Goal: Transaction & Acquisition: Book appointment/travel/reservation

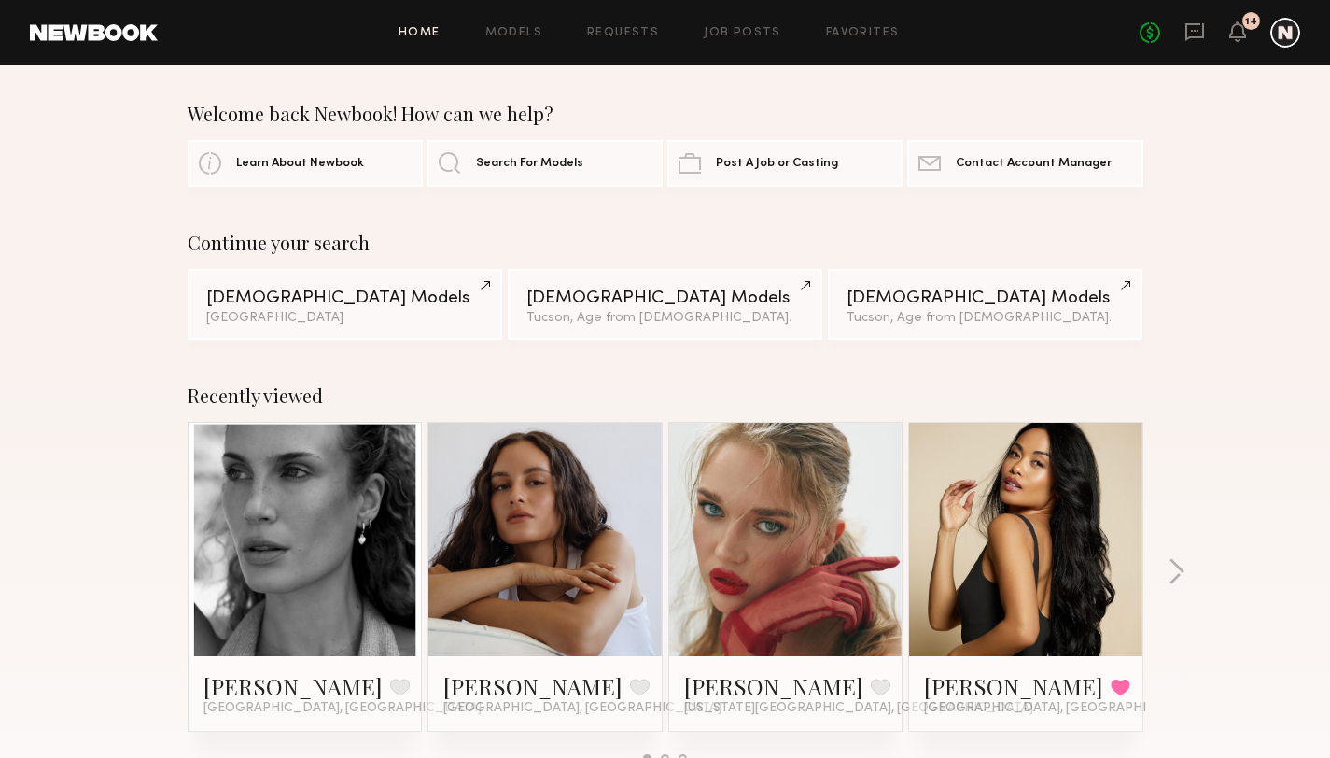
click at [787, 569] on link at bounding box center [786, 539] width 114 height 233
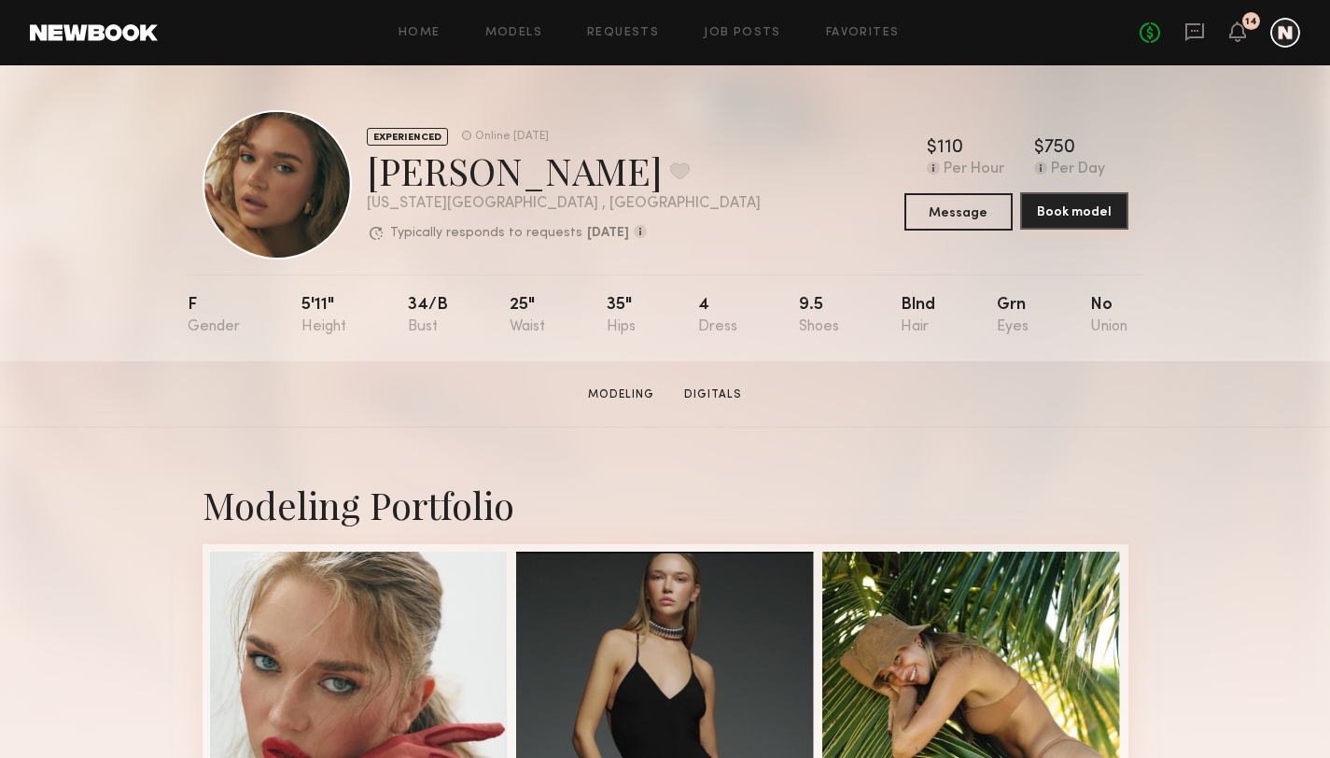
click at [1106, 219] on button "Book model" at bounding box center [1074, 210] width 108 height 37
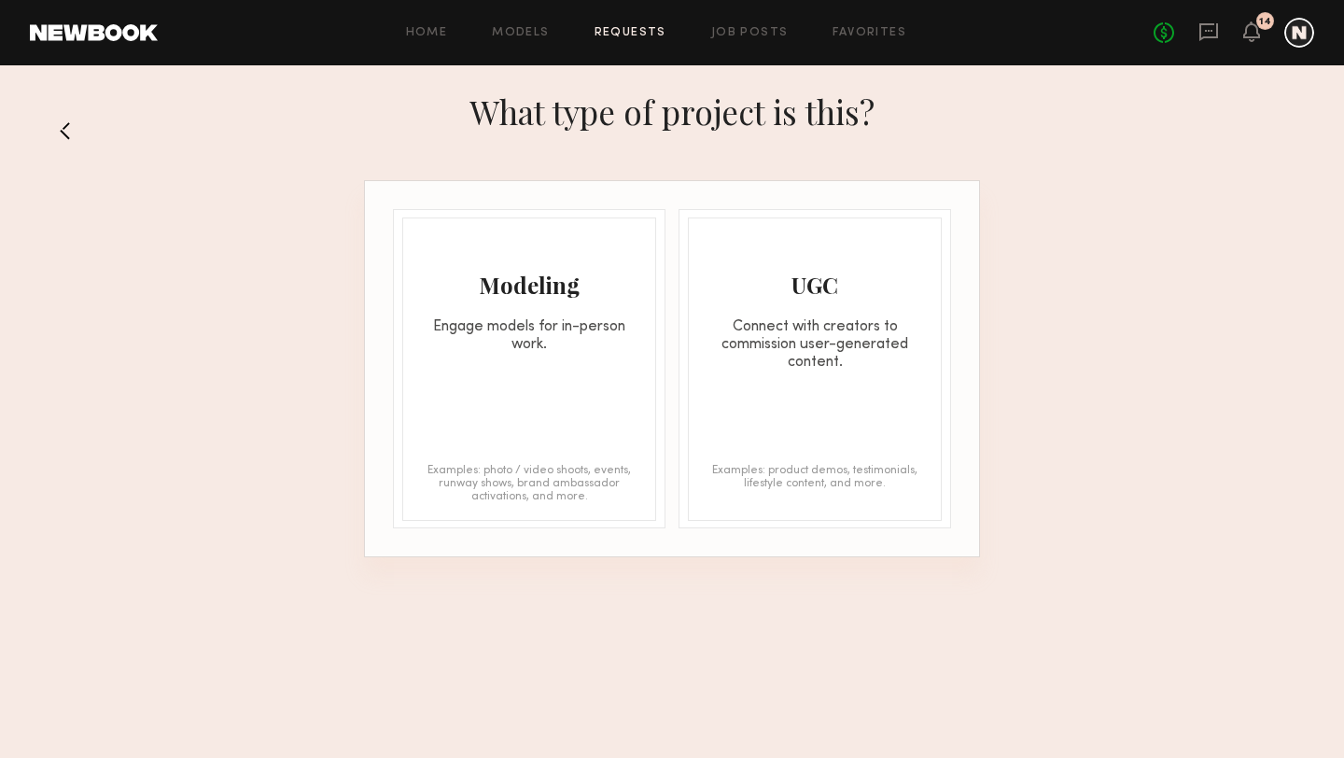
click at [498, 322] on div "Engage models for in-person work." at bounding box center [529, 335] width 252 height 35
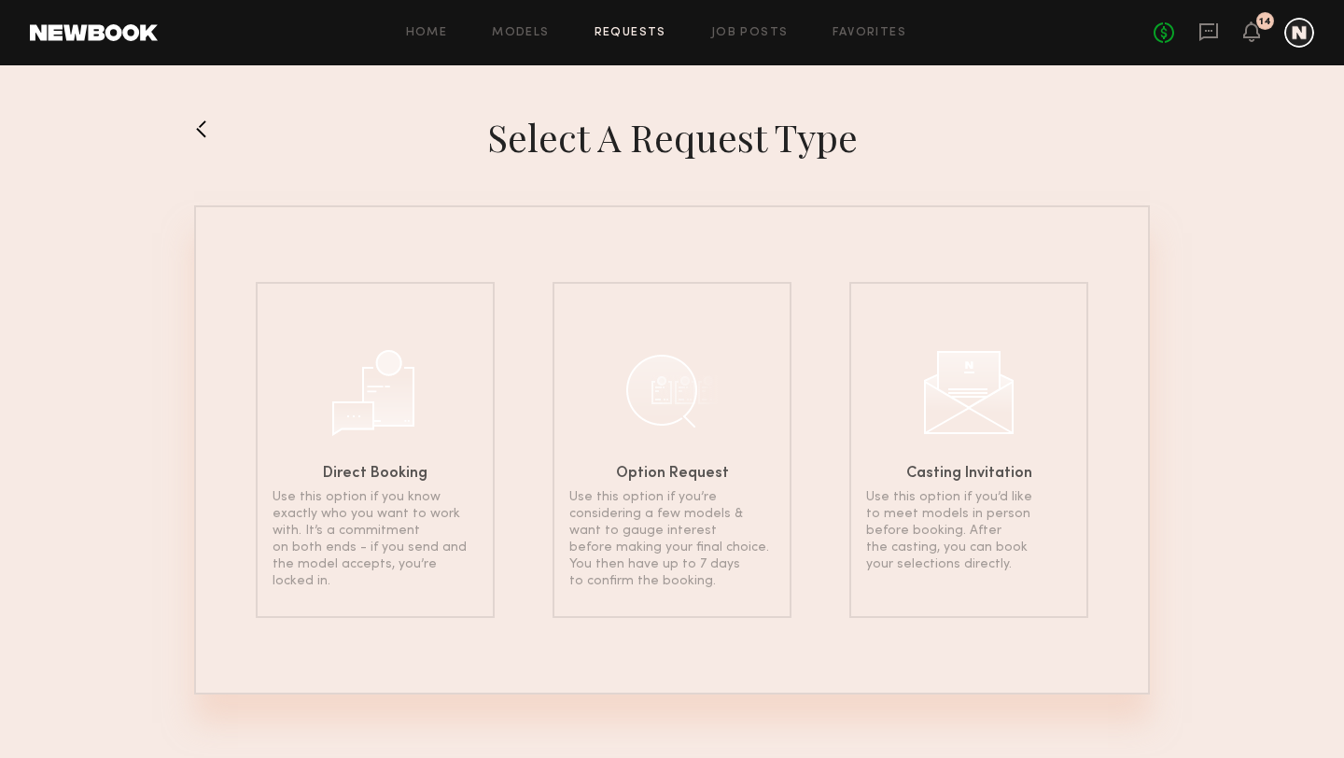
click at [213, 129] on button at bounding box center [209, 129] width 30 height 30
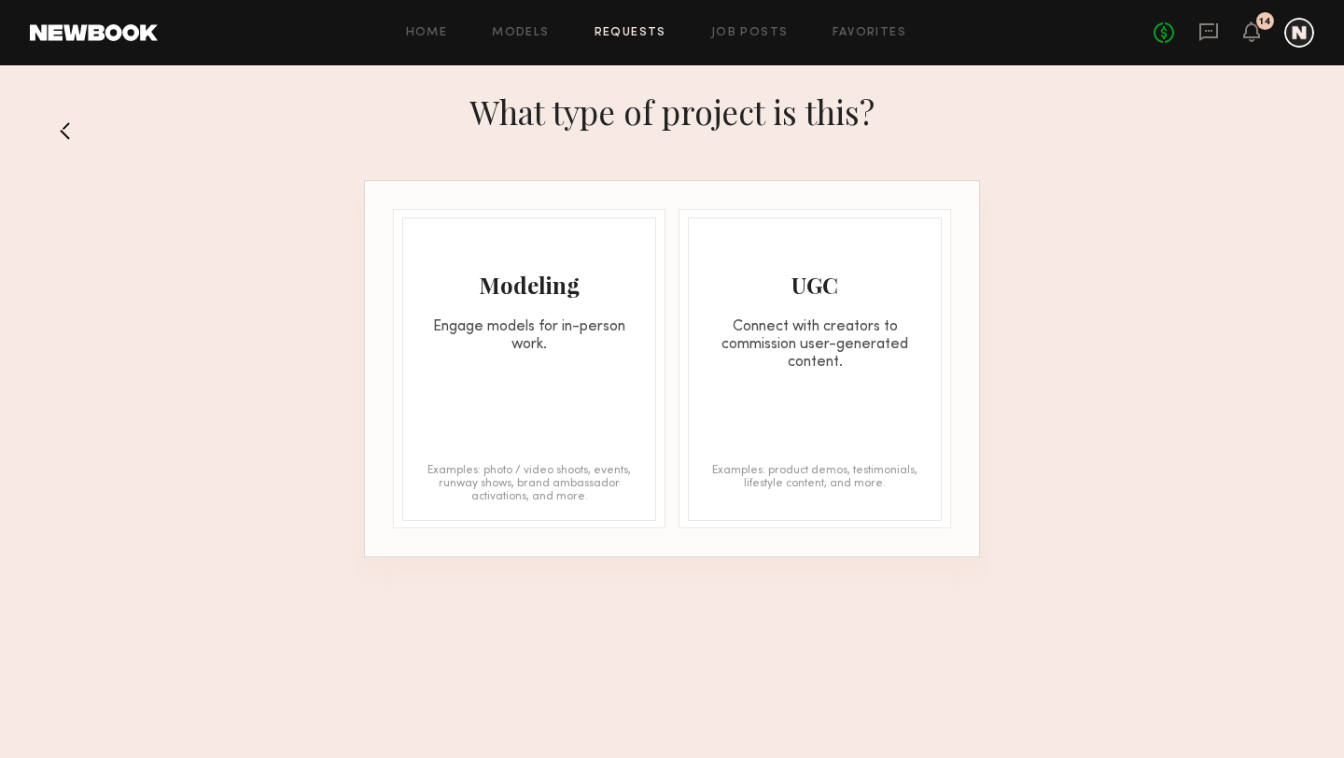
click at [607, 284] on div "Modeling" at bounding box center [529, 285] width 252 height 30
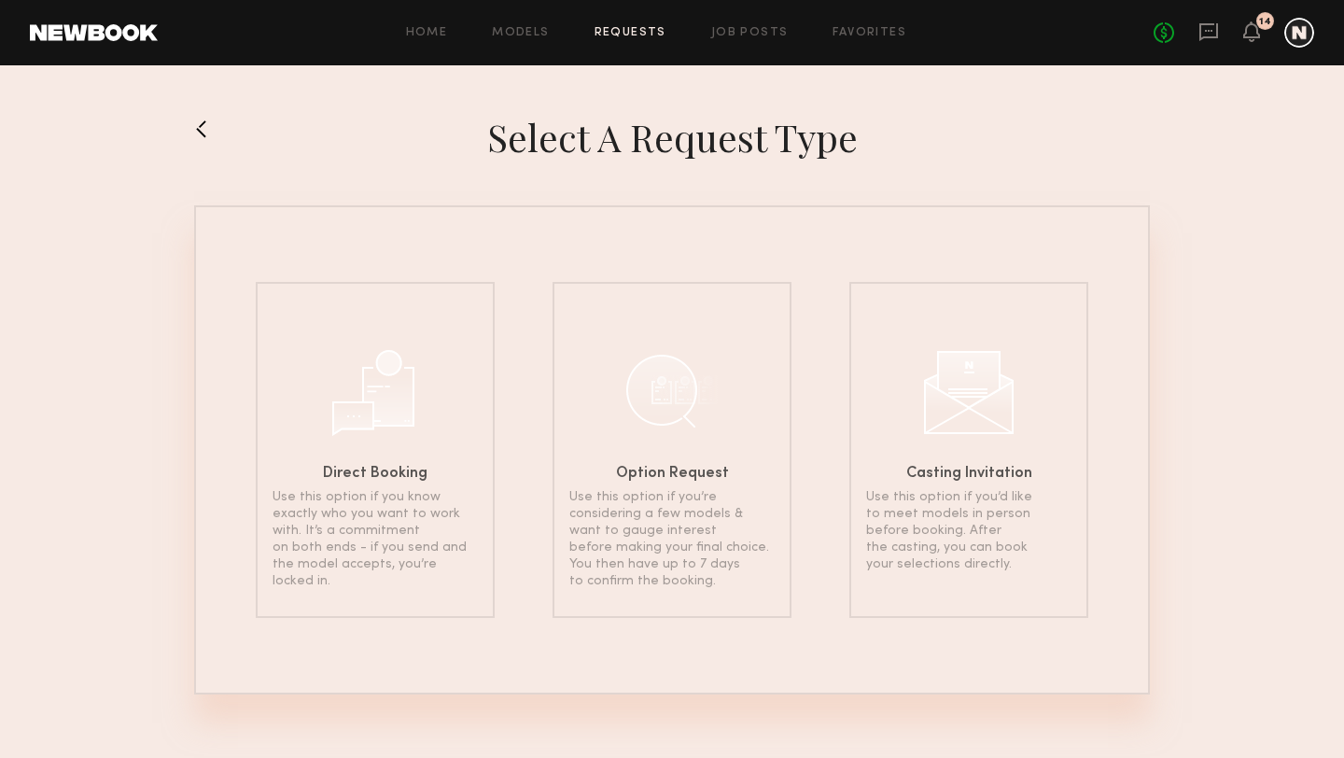
click at [214, 135] on button at bounding box center [209, 129] width 30 height 30
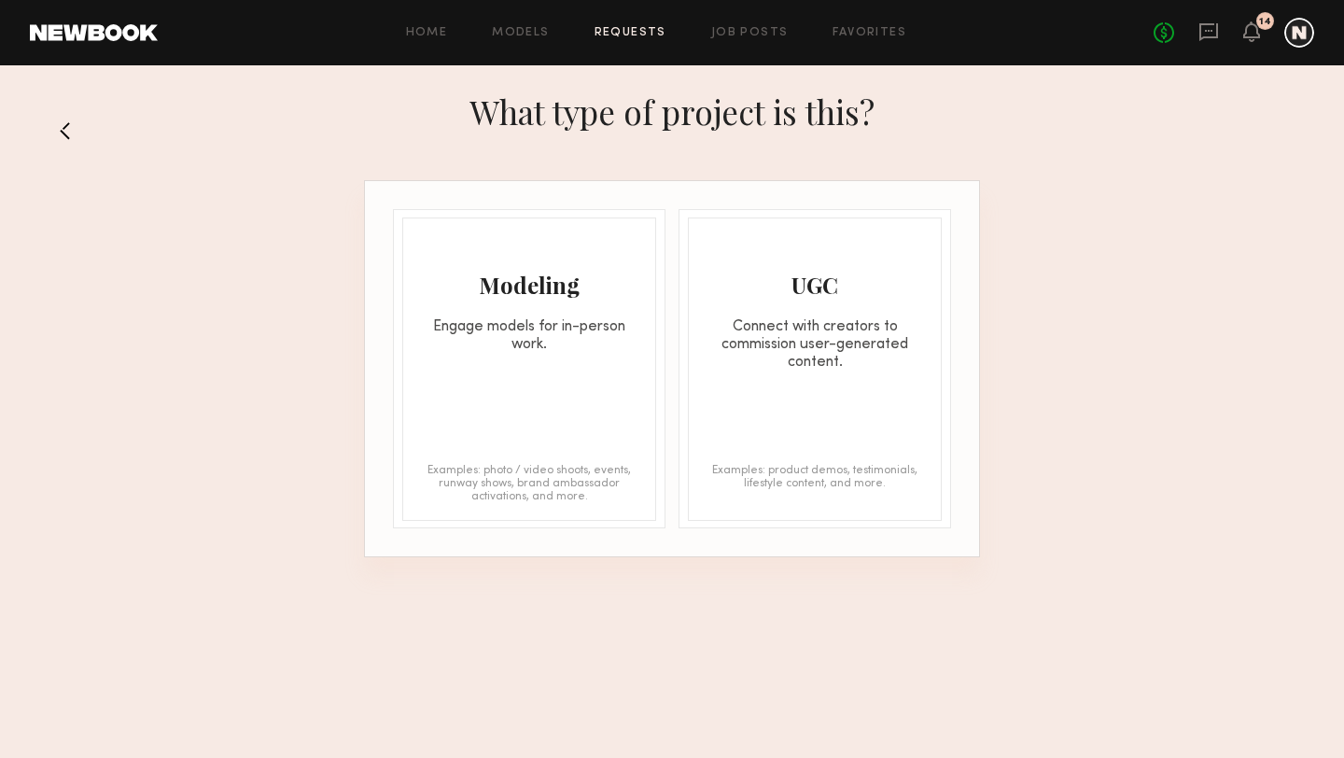
click at [811, 392] on div "UGC Connect with creators to commission user-generated content. Examples: produ…" at bounding box center [815, 368] width 254 height 303
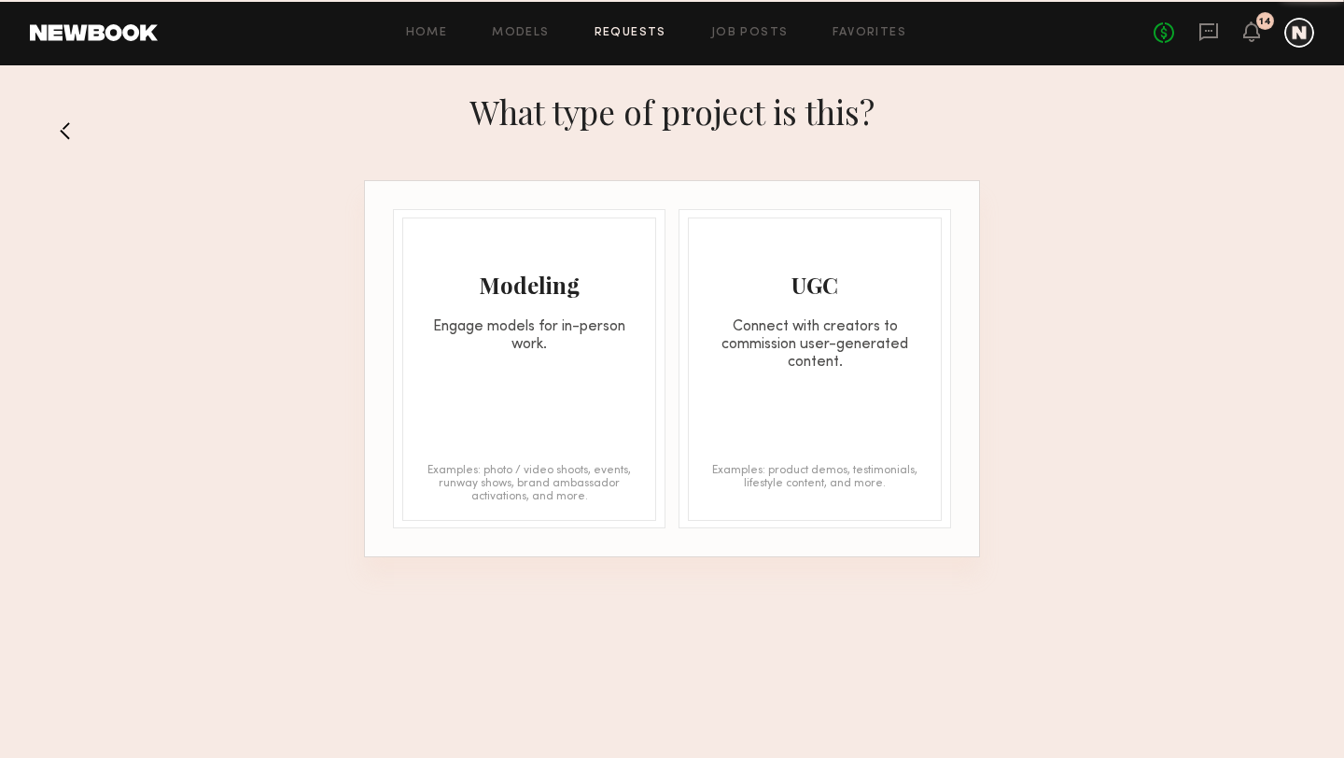
click at [560, 341] on div "Engage models for in-person work." at bounding box center [529, 335] width 252 height 35
